Goal: Ask a question: Seek information or help from site administrators or community

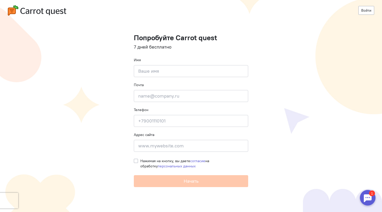
click at [369, 200] on div at bounding box center [368, 198] width 16 height 16
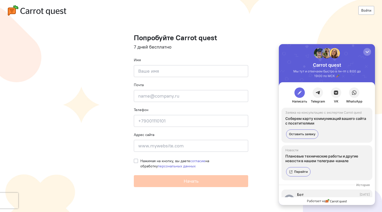
click at [303, 90] on button "button" at bounding box center [299, 92] width 10 height 10
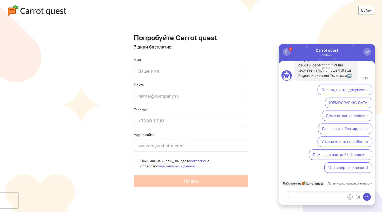
type textarea "L"
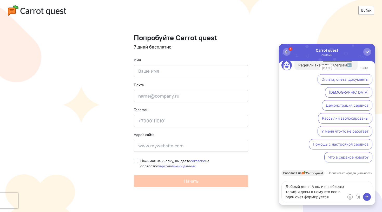
type textarea "Добрый день! А если я выбираю тариф и допы к нему это все в один счет формирует…"
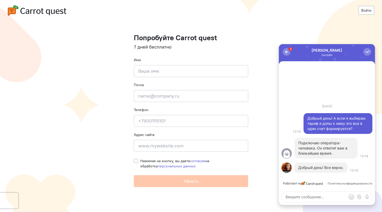
click at [301, 195] on textarea at bounding box center [326, 197] width 90 height 10
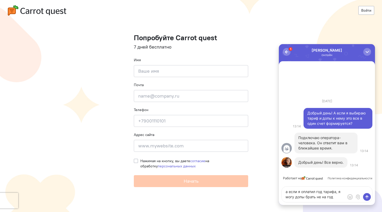
type textarea "а если я оплатил год тарифа, я могу допы брать не на год?"
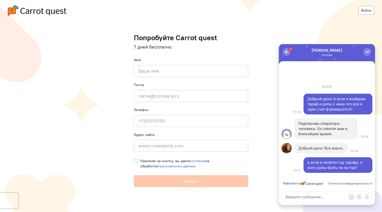
paste textarea "н"
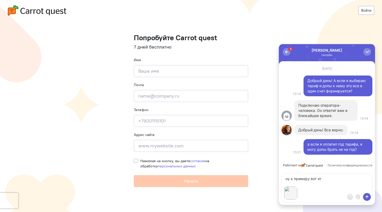
type textarea "ну к примеру вот это"
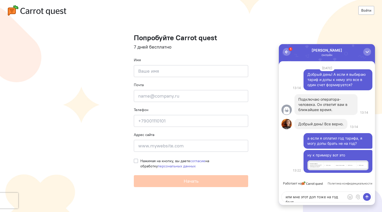
type textarea "или мне этот доп тоже на год брать"
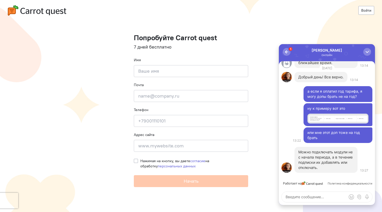
click at [311, 195] on textarea at bounding box center [326, 197] width 90 height 10
type textarea "и все также в один счет будет?"
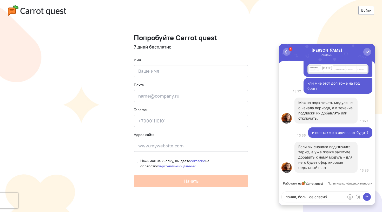
type textarea "понял, большое спасибо"
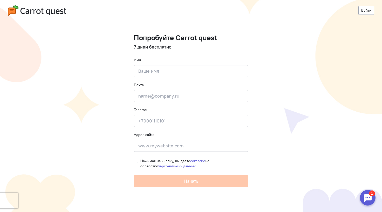
click at [75, 16] on cq-registration-header "Войти" at bounding box center [191, 10] width 382 height 21
click at [66, 13] on img at bounding box center [37, 10] width 58 height 10
